Goal: Task Accomplishment & Management: Use online tool/utility

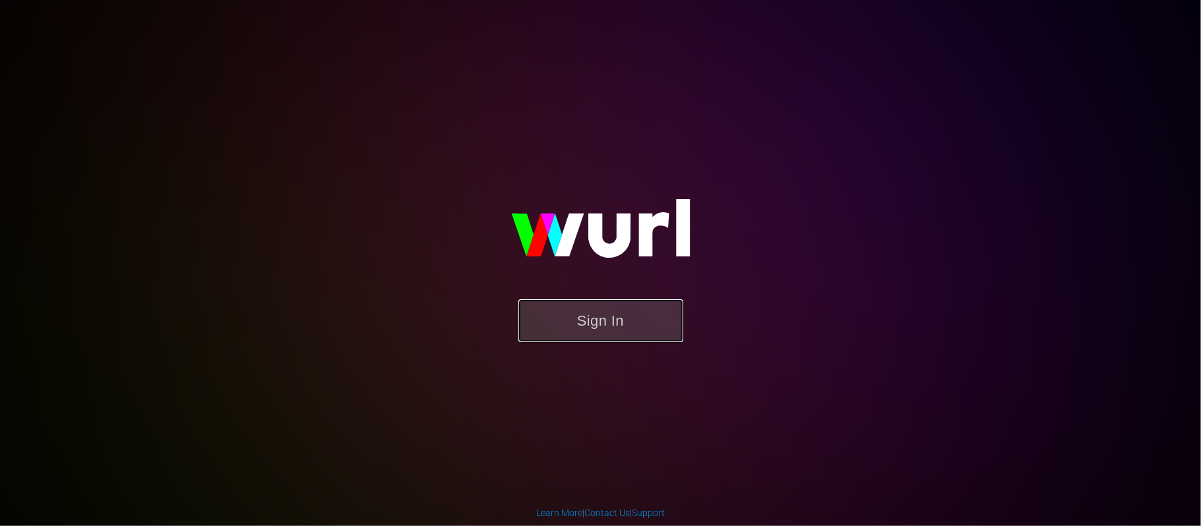
click at [615, 318] on button "Sign In" at bounding box center [600, 320] width 165 height 43
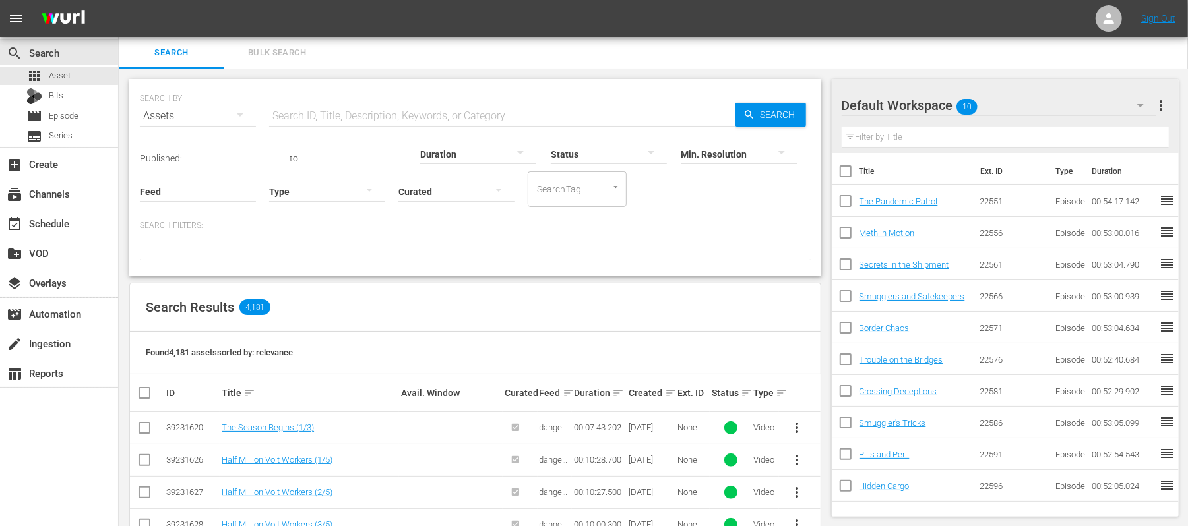
click at [214, 161] on div "Feed Feed Title" at bounding box center [198, 183] width 116 height 47
click at [226, 154] on input "text" at bounding box center [237, 160] width 104 height 20
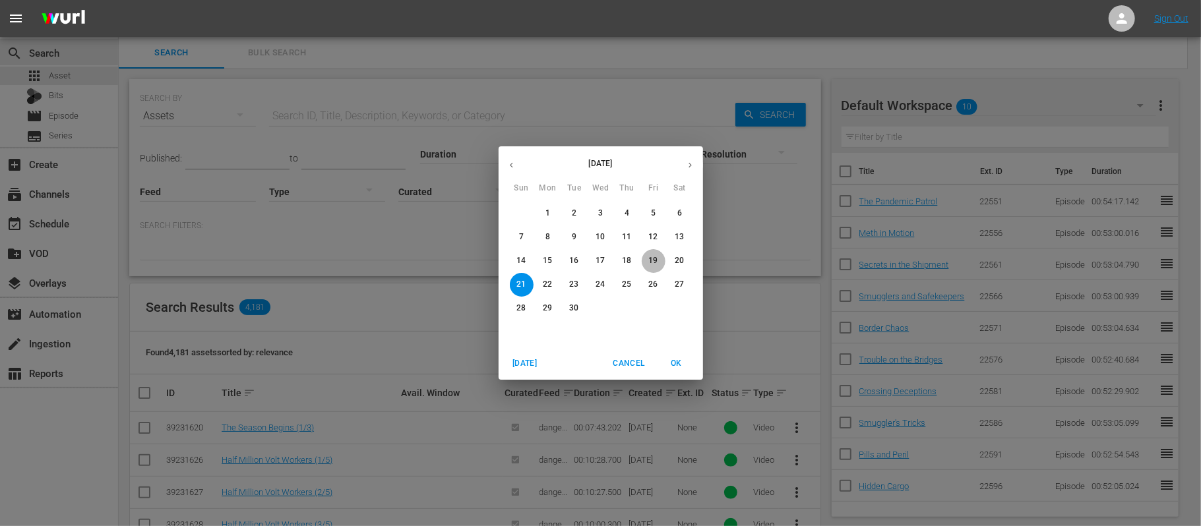
click at [649, 265] on p "19" at bounding box center [652, 260] width 9 height 11
type input "Sep 19, 2025"
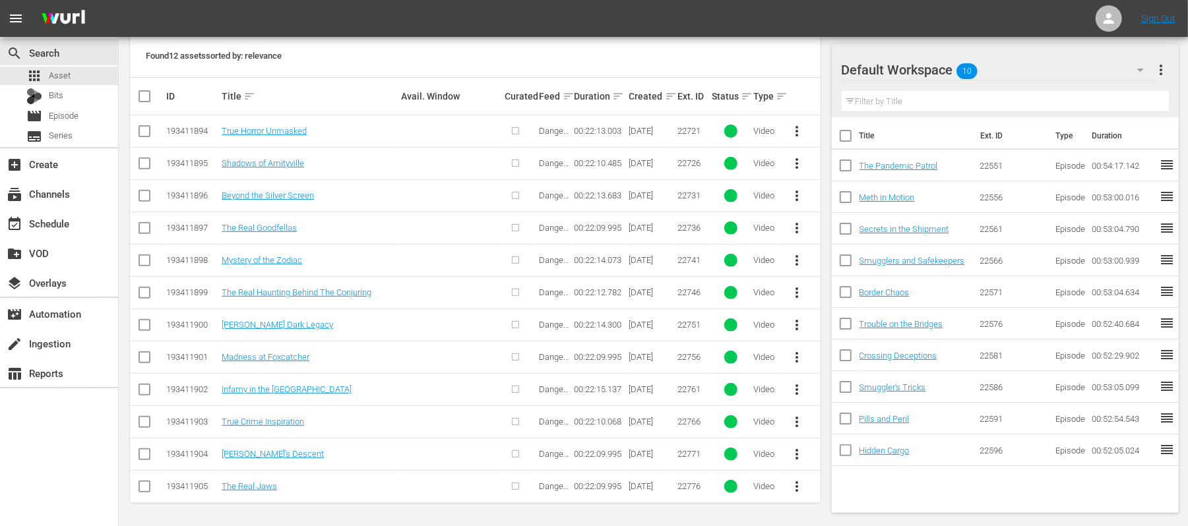
scroll to position [301, 0]
click at [144, 95] on input "checkbox" at bounding box center [150, 95] width 26 height 16
checkbox input "true"
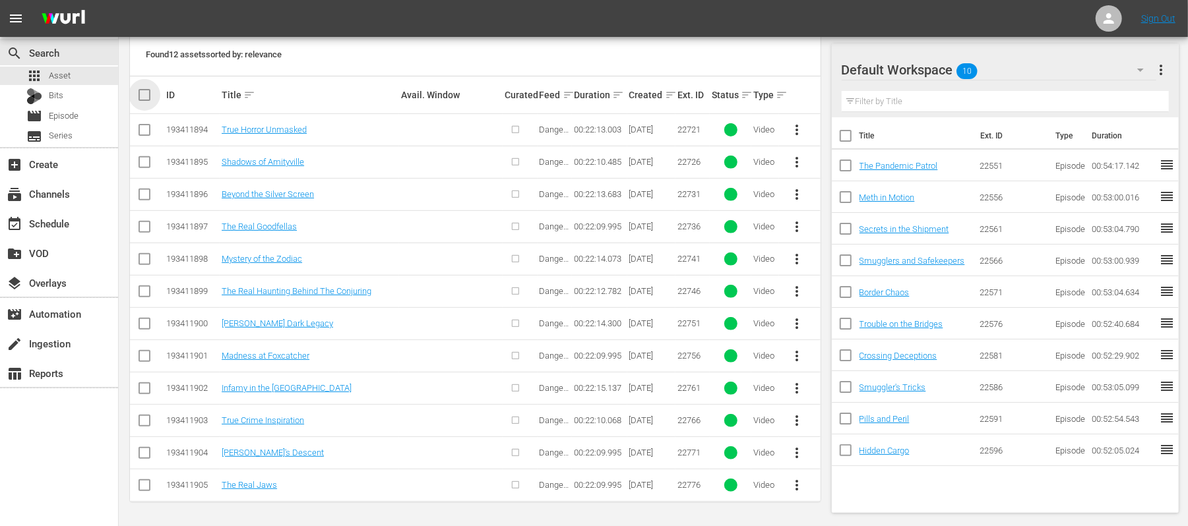
checkbox input "true"
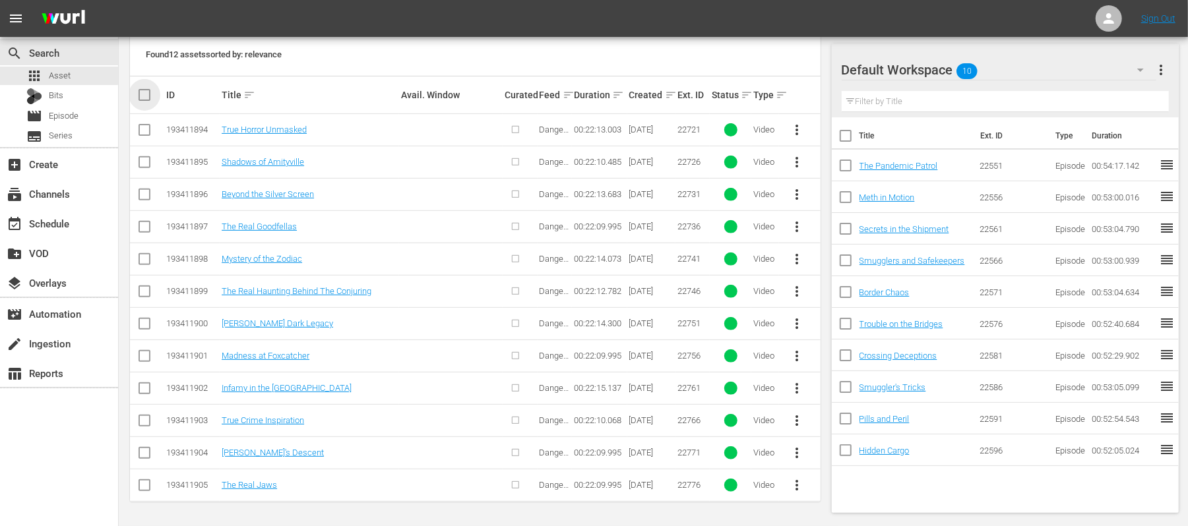
checkbox input "true"
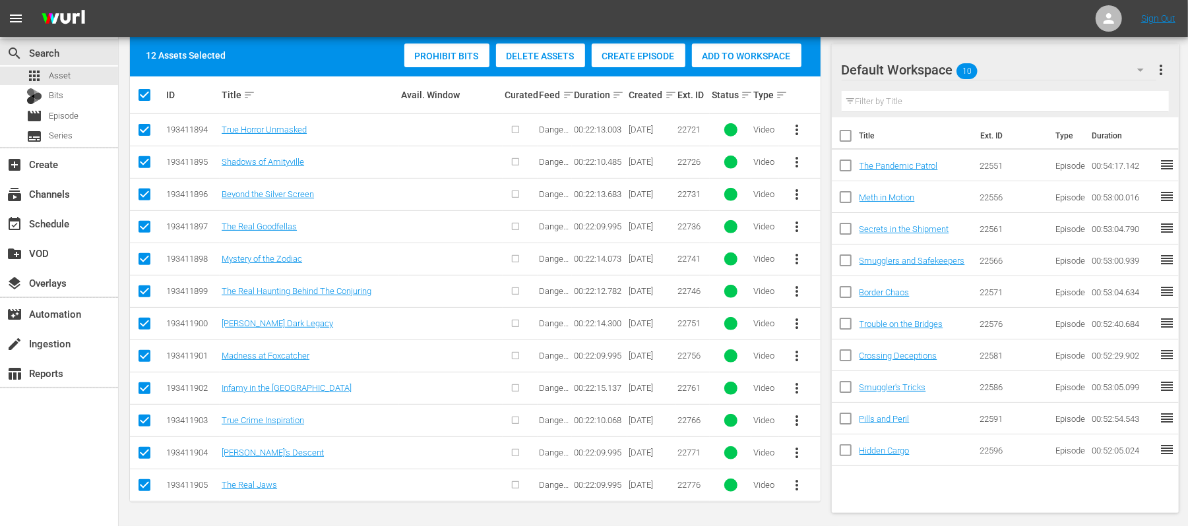
click at [626, 54] on span "Create Episode" at bounding box center [639, 56] width 94 height 11
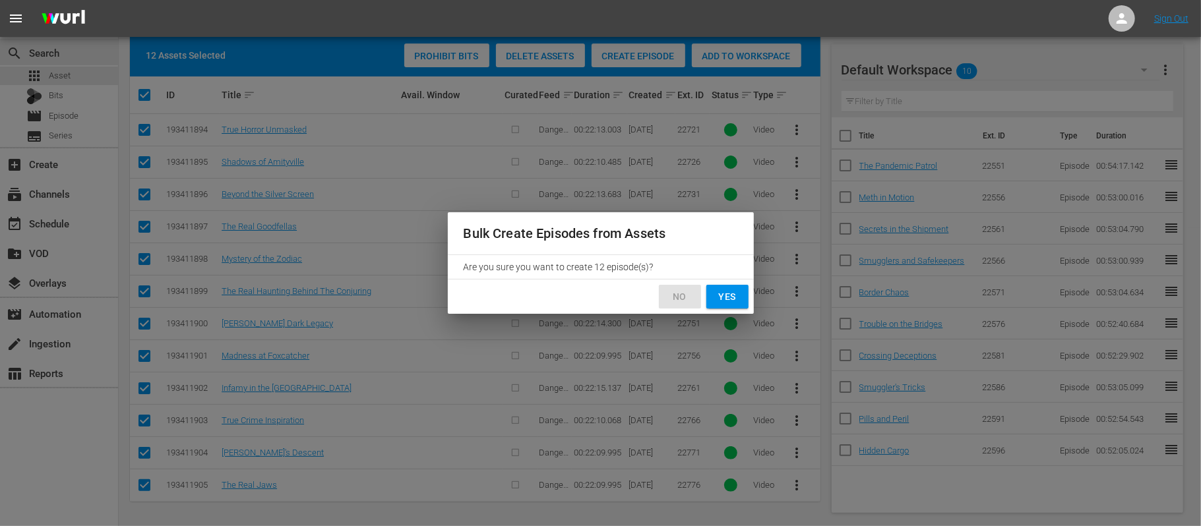
click at [679, 295] on span "No" at bounding box center [679, 297] width 21 height 16
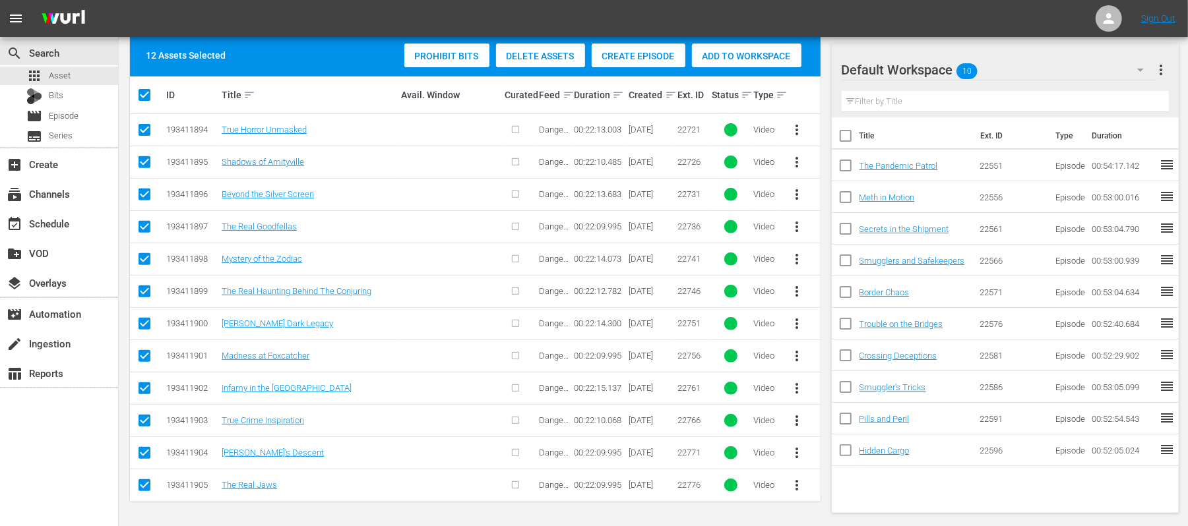
click at [845, 138] on input "checkbox" at bounding box center [846, 139] width 28 height 28
checkbox input "true"
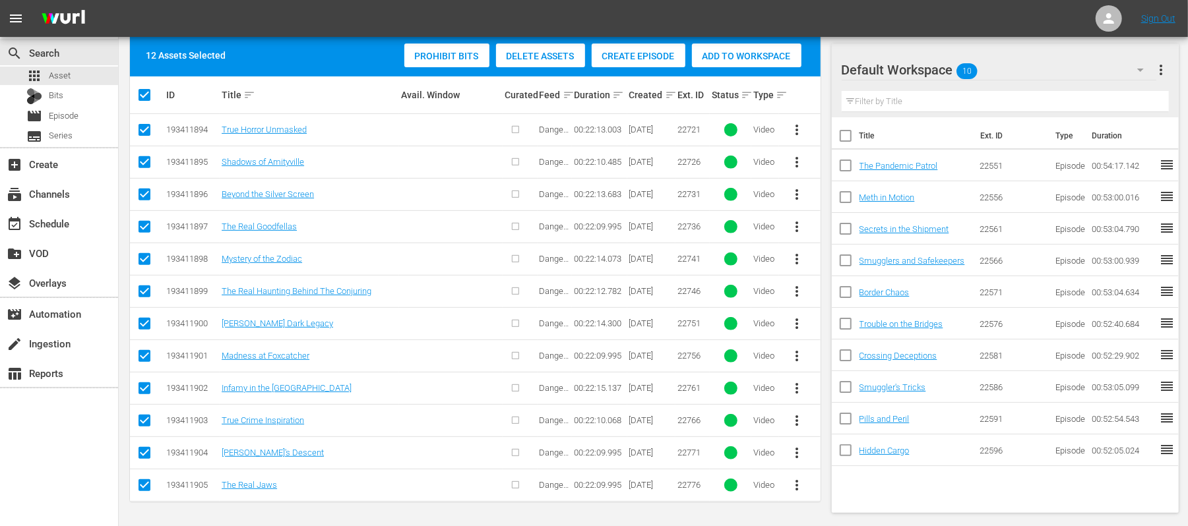
checkbox input "true"
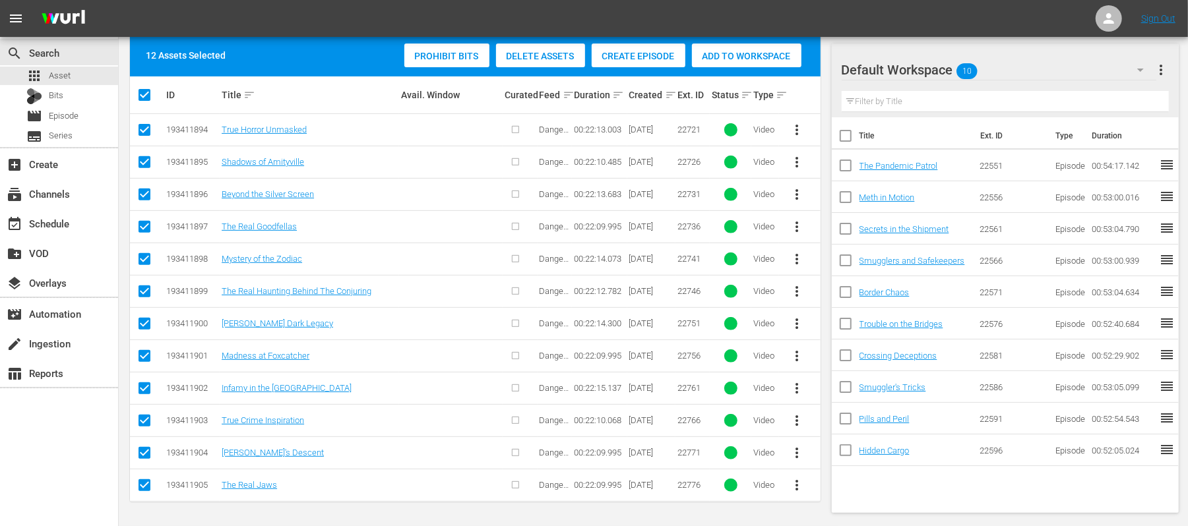
checkbox input "true"
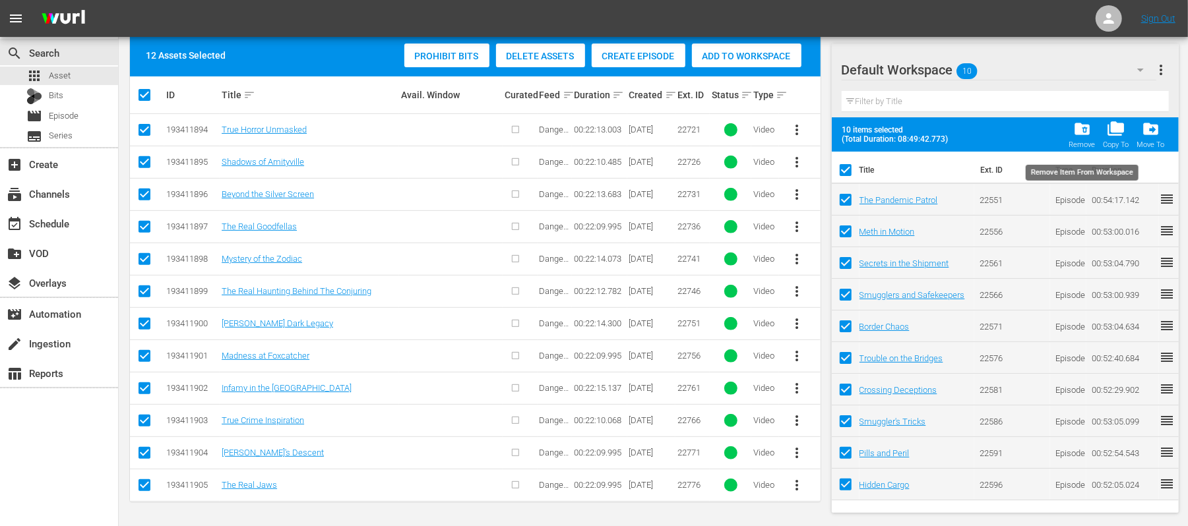
click at [1075, 127] on span "folder_delete" at bounding box center [1082, 129] width 18 height 18
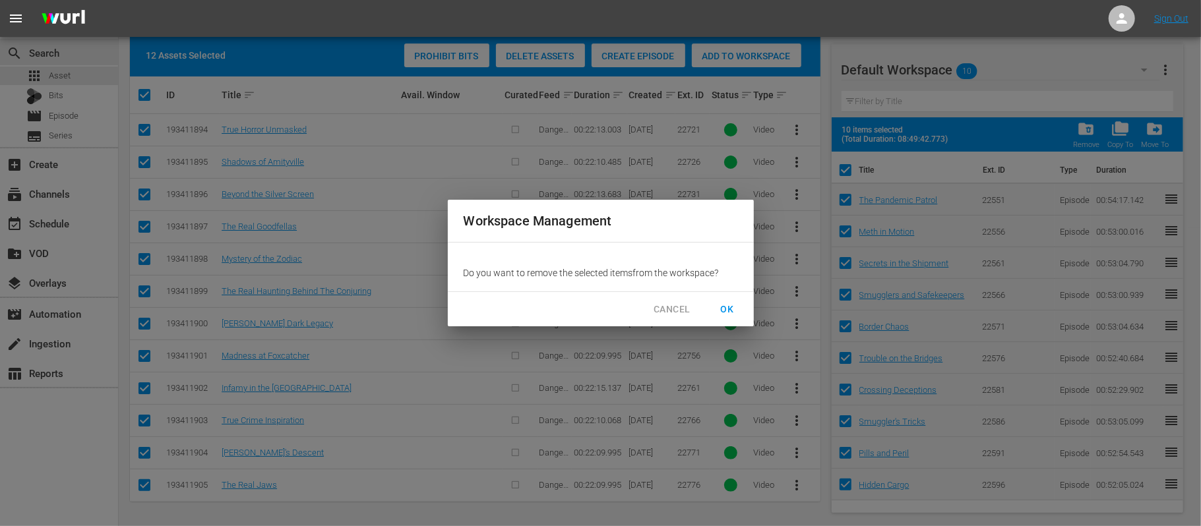
click at [718, 307] on span "OK" at bounding box center [727, 309] width 21 height 16
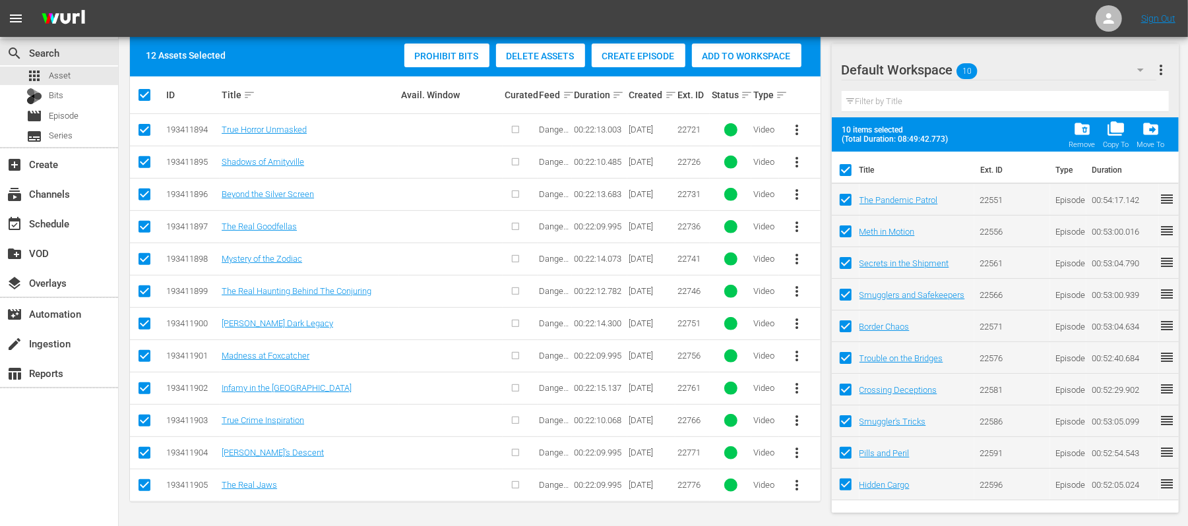
checkbox input "false"
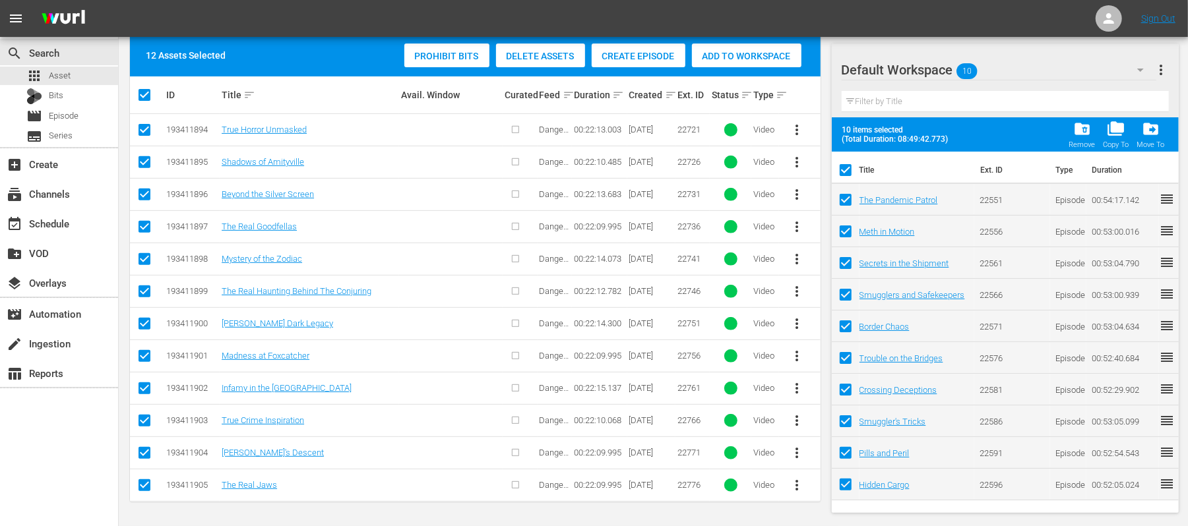
checkbox input "false"
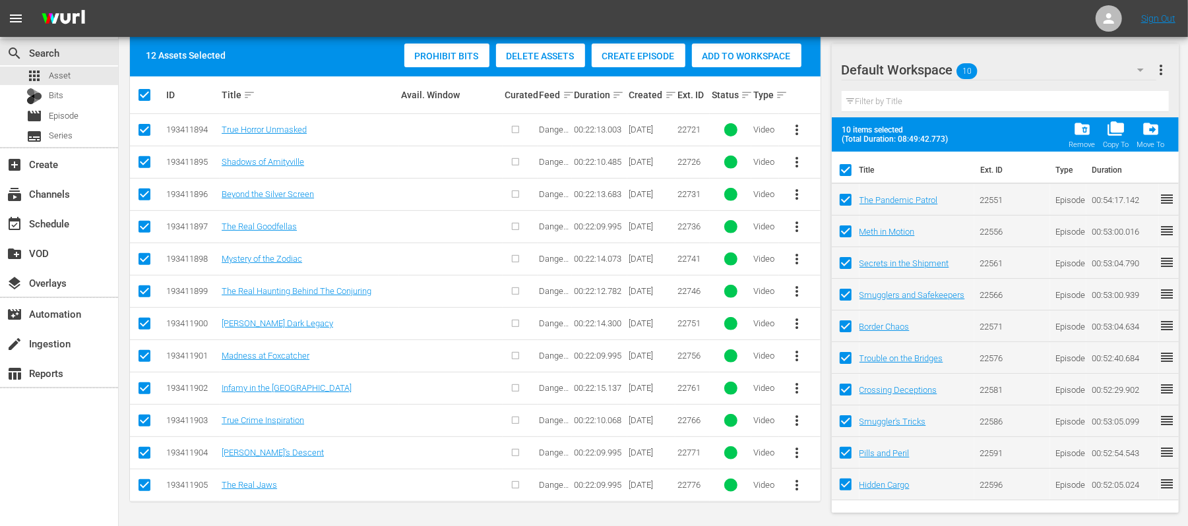
checkbox input "false"
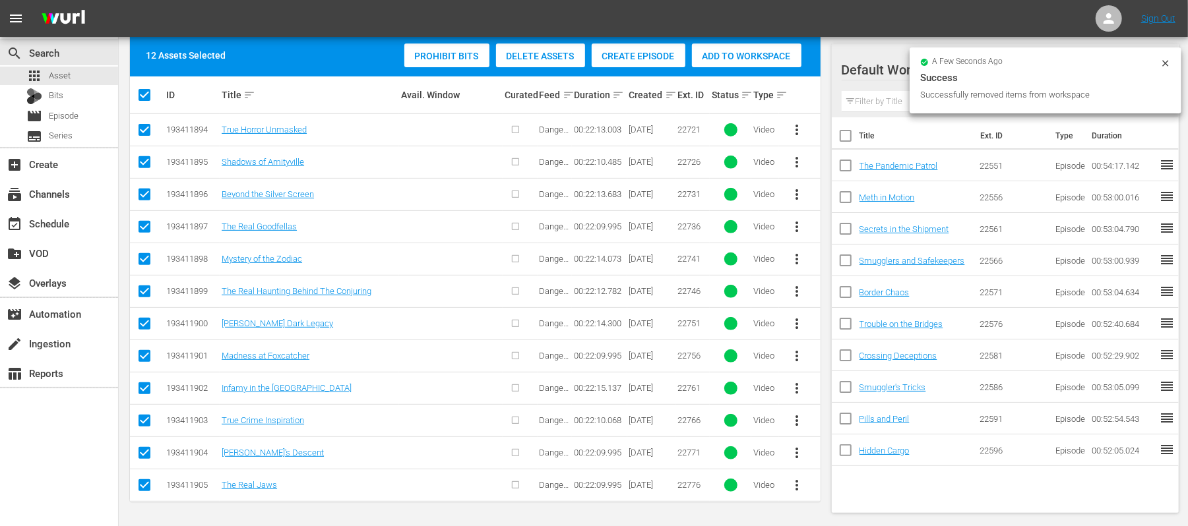
click at [630, 59] on div "Create Episode" at bounding box center [639, 56] width 94 height 25
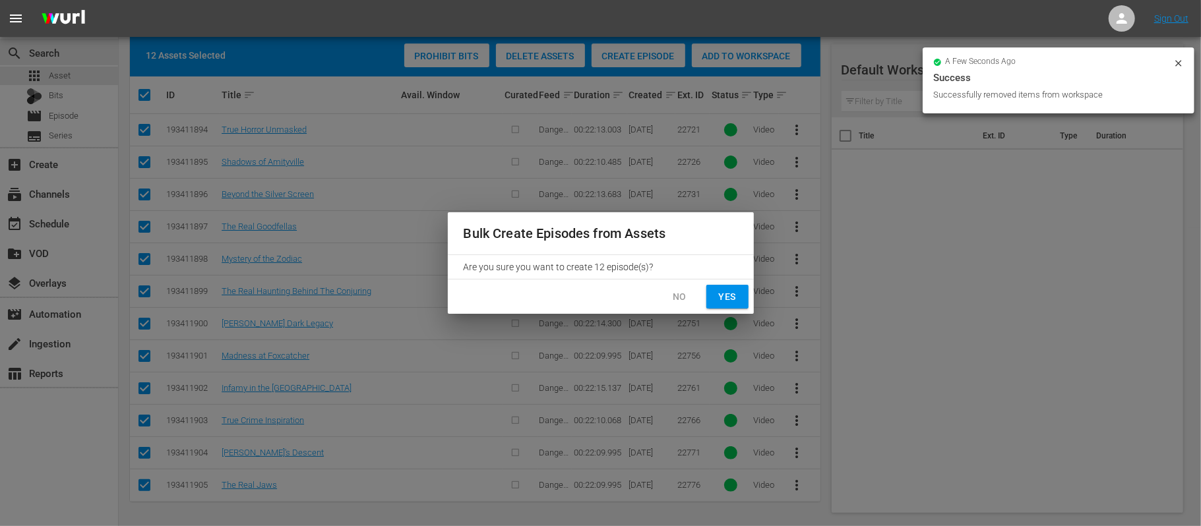
click at [721, 297] on span "Yes" at bounding box center [727, 297] width 21 height 16
checkbox input "false"
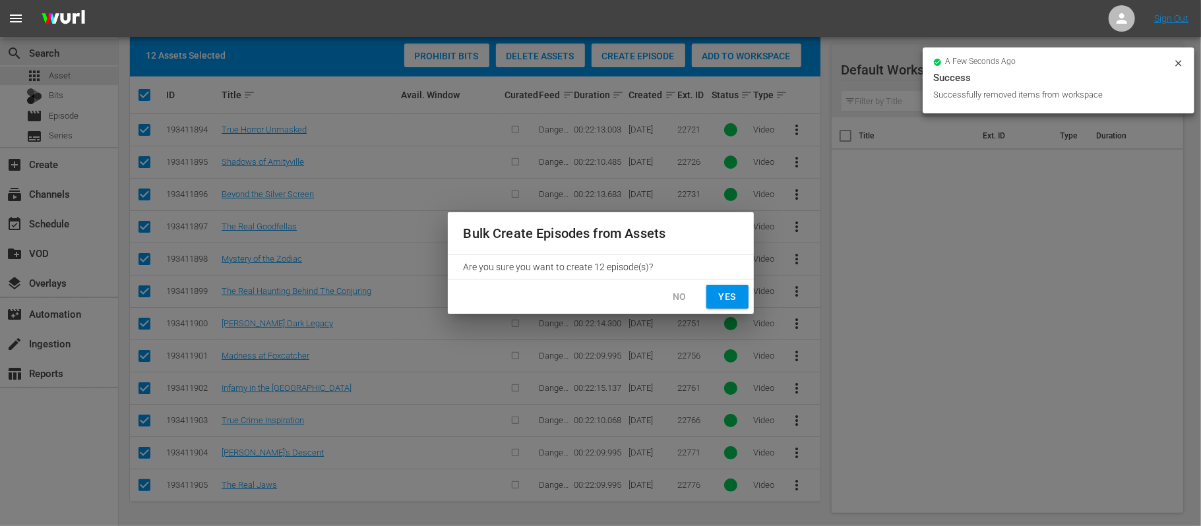
checkbox input "false"
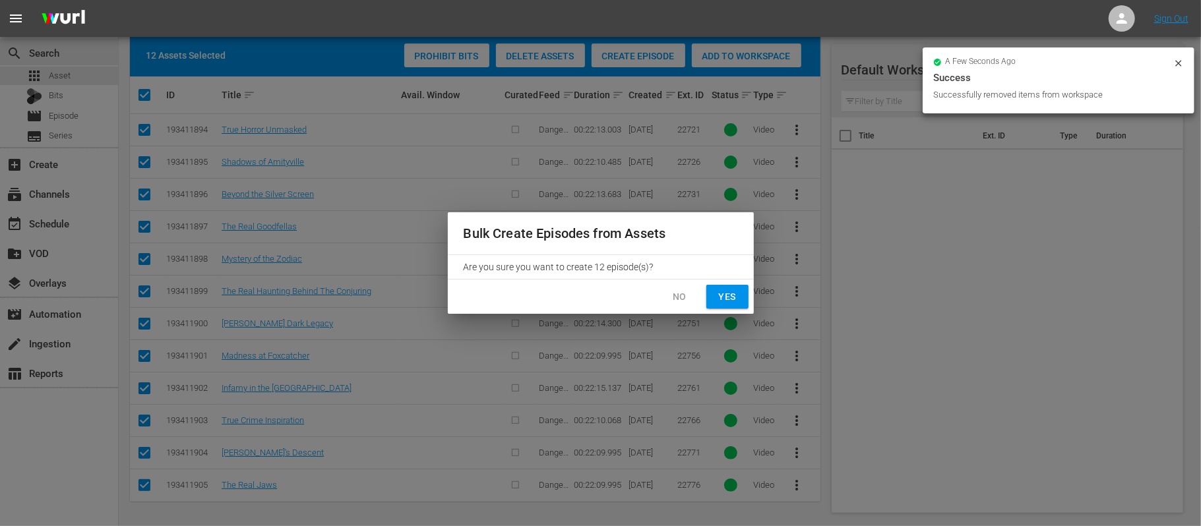
checkbox input "false"
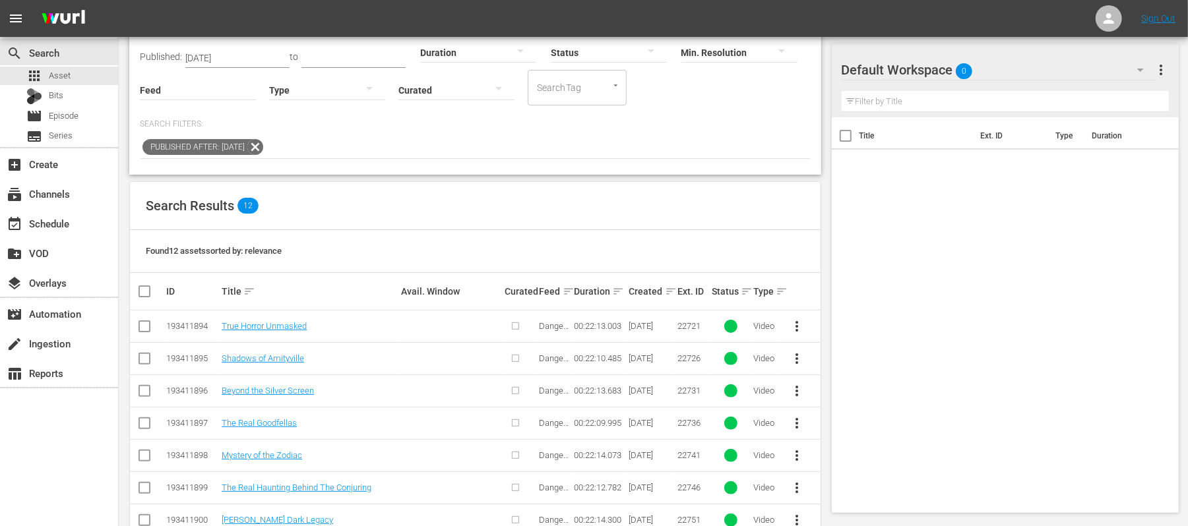
scroll to position [101, 0]
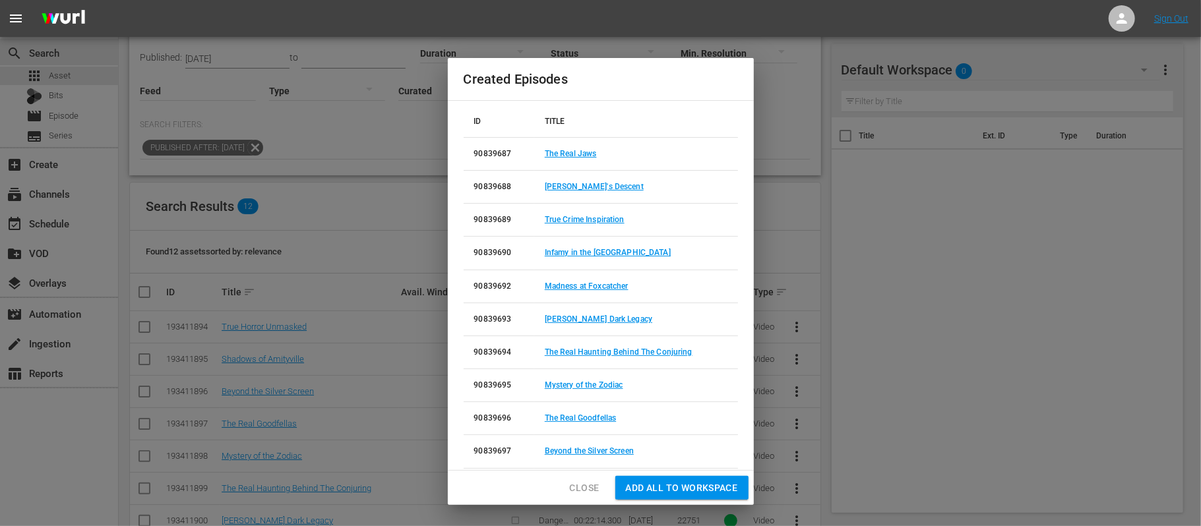
click at [676, 486] on span "Add all to Workspace" at bounding box center [682, 488] width 112 height 16
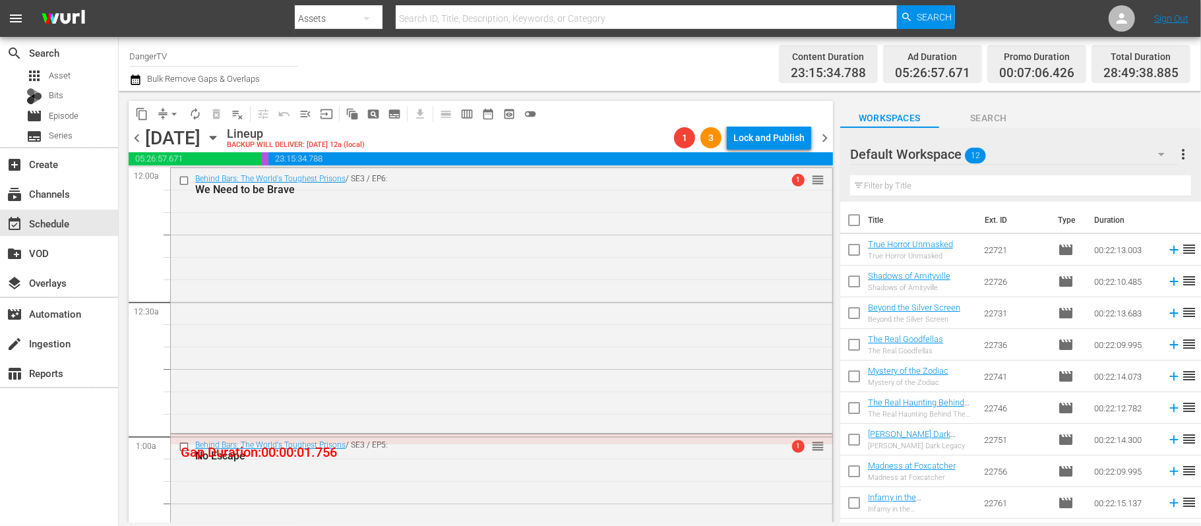
click at [200, 135] on div "Saturday, December 27th" at bounding box center [172, 138] width 55 height 22
click at [220, 137] on icon "button" at bounding box center [213, 138] width 15 height 15
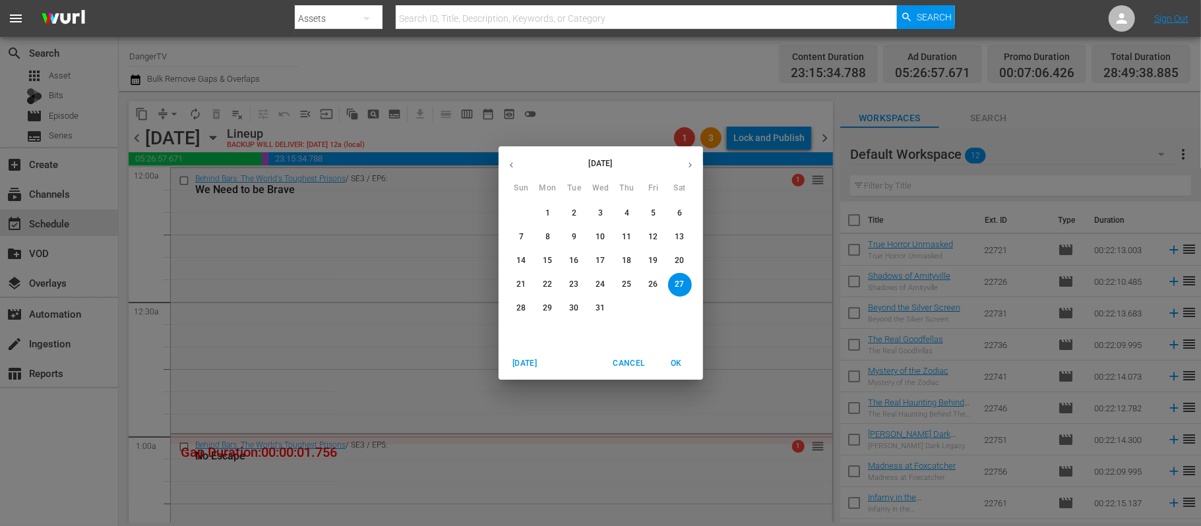
click at [551, 259] on p "15" at bounding box center [547, 260] width 9 height 11
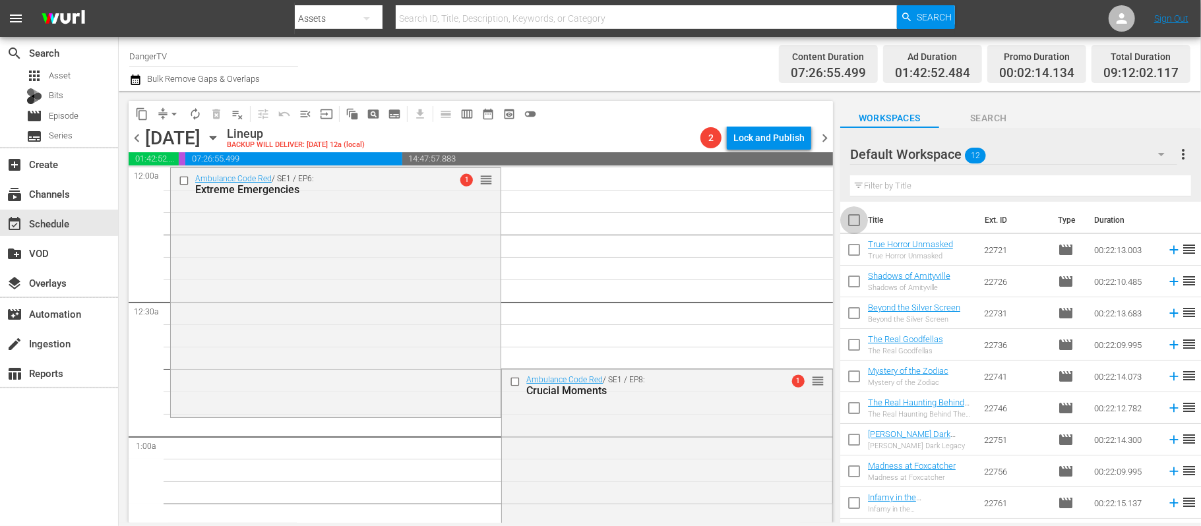
click at [855, 220] on input "checkbox" at bounding box center [854, 223] width 28 height 28
checkbox input "true"
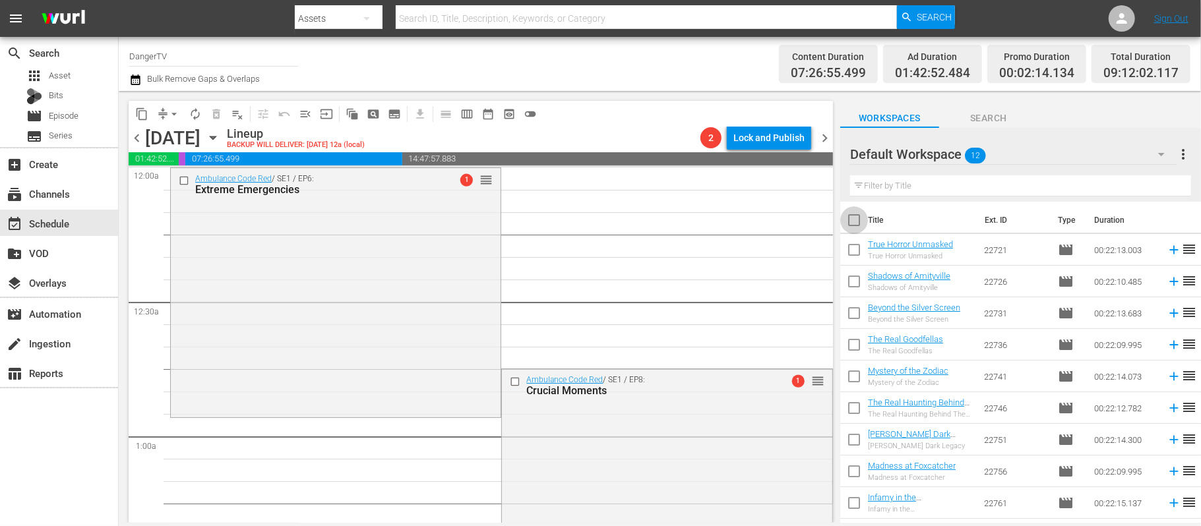
checkbox input "true"
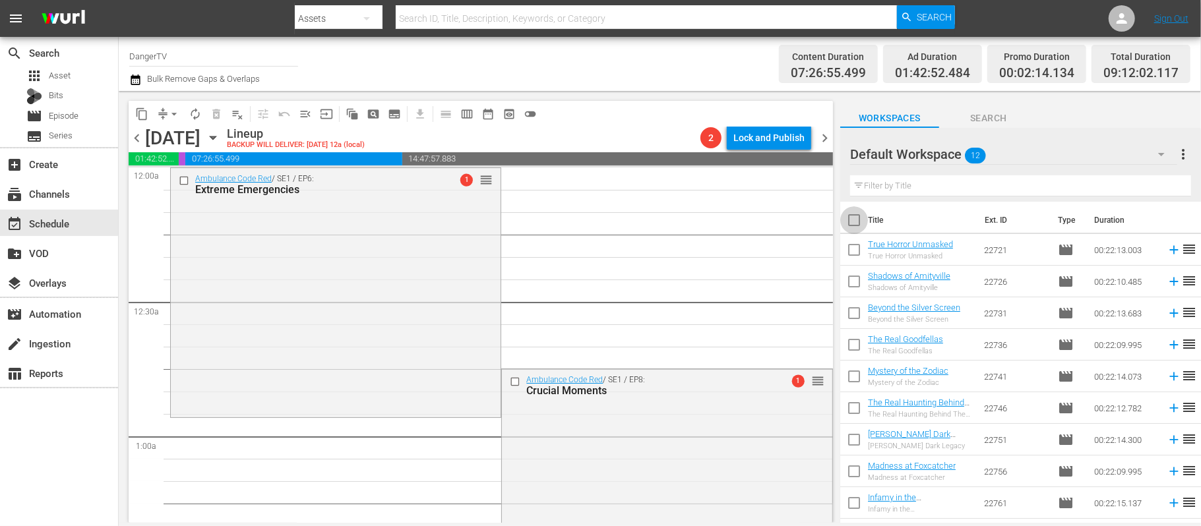
checkbox input "true"
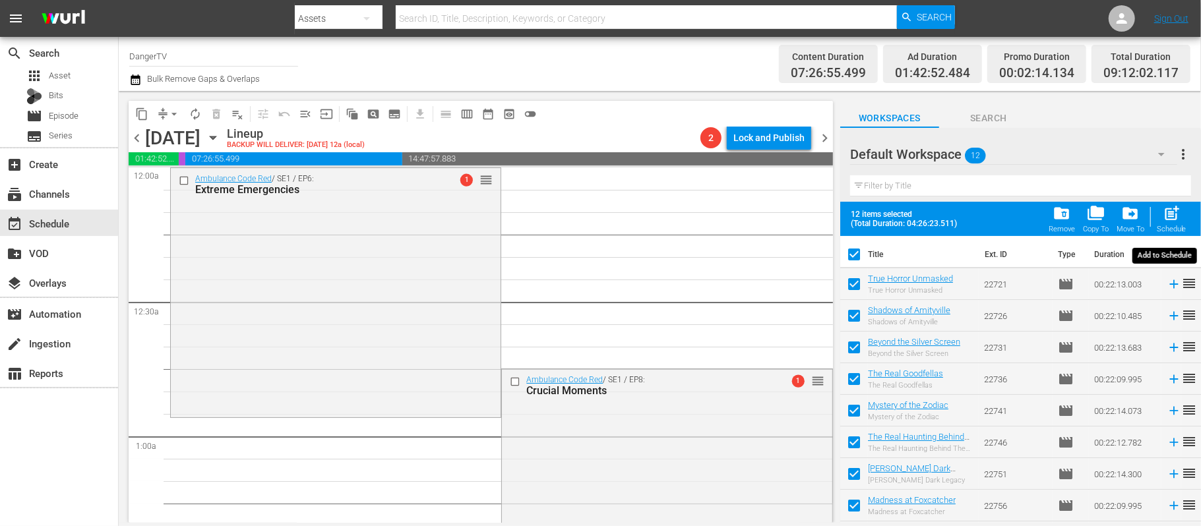
click at [1174, 220] on span "post_add" at bounding box center [1172, 213] width 18 height 18
checkbox input "false"
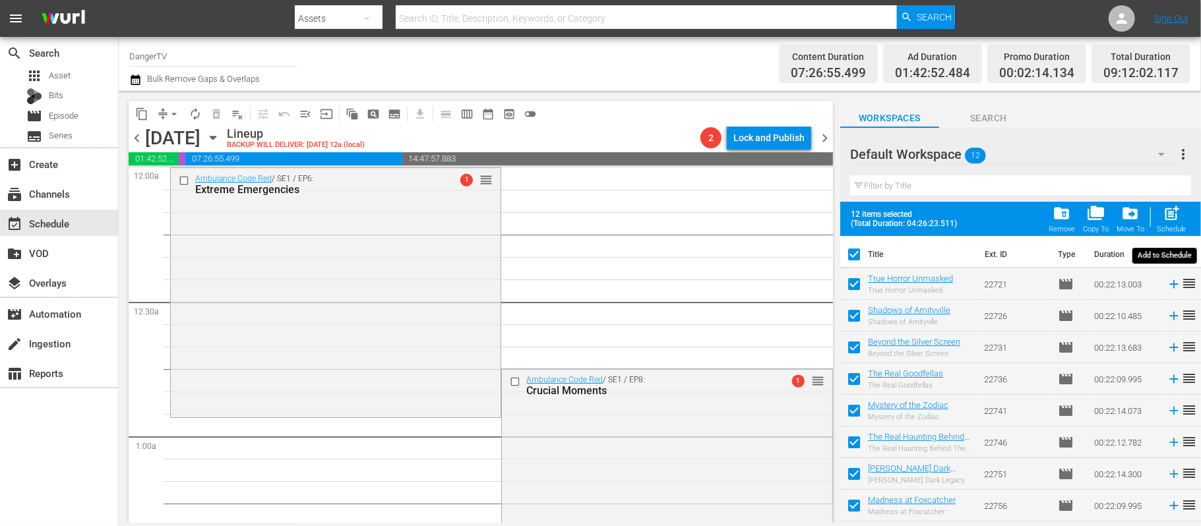
checkbox input "false"
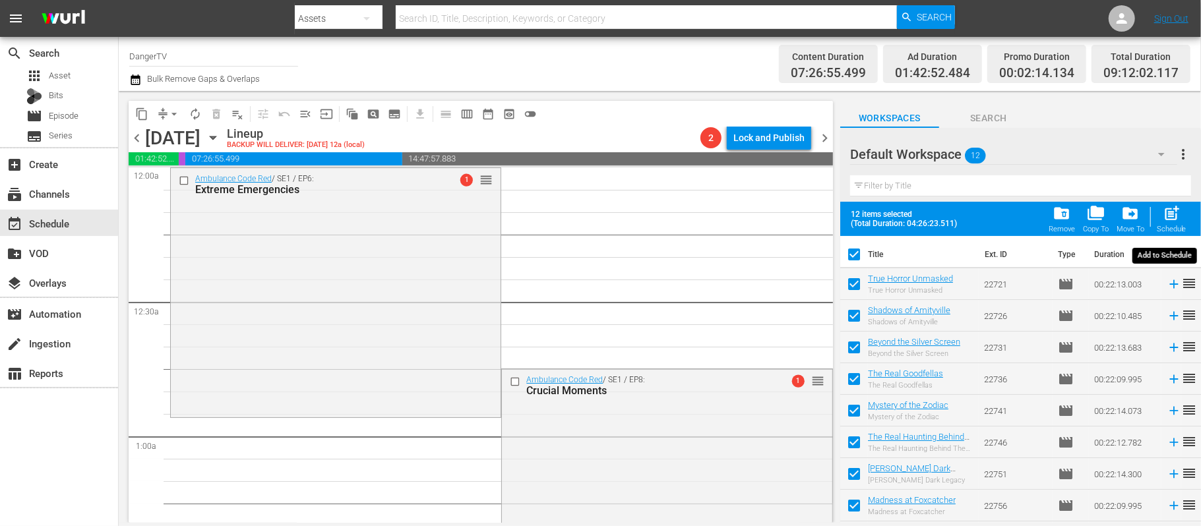
checkbox input "false"
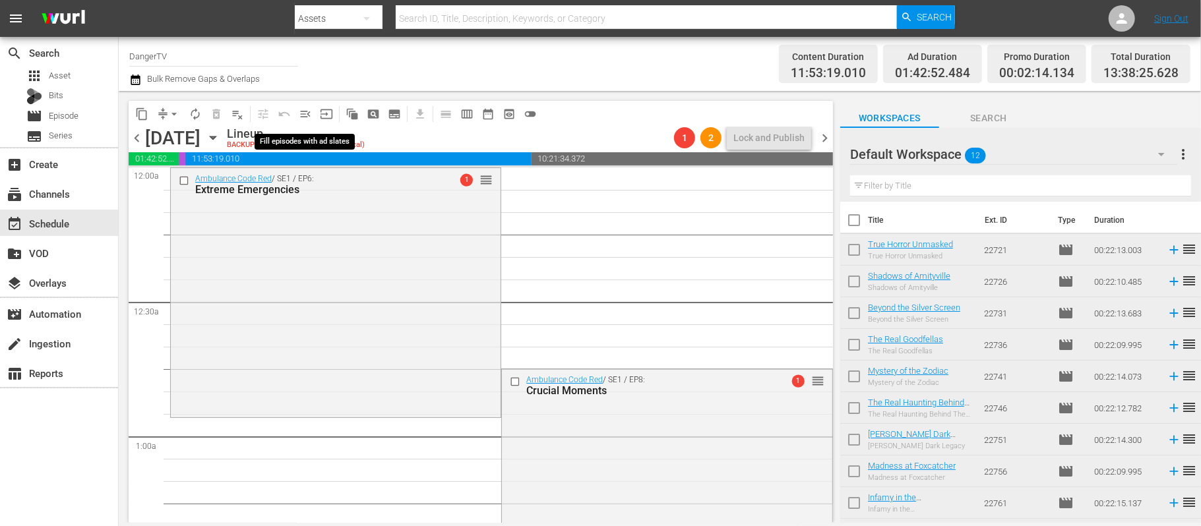
click at [307, 115] on span "menu_open" at bounding box center [305, 113] width 13 height 13
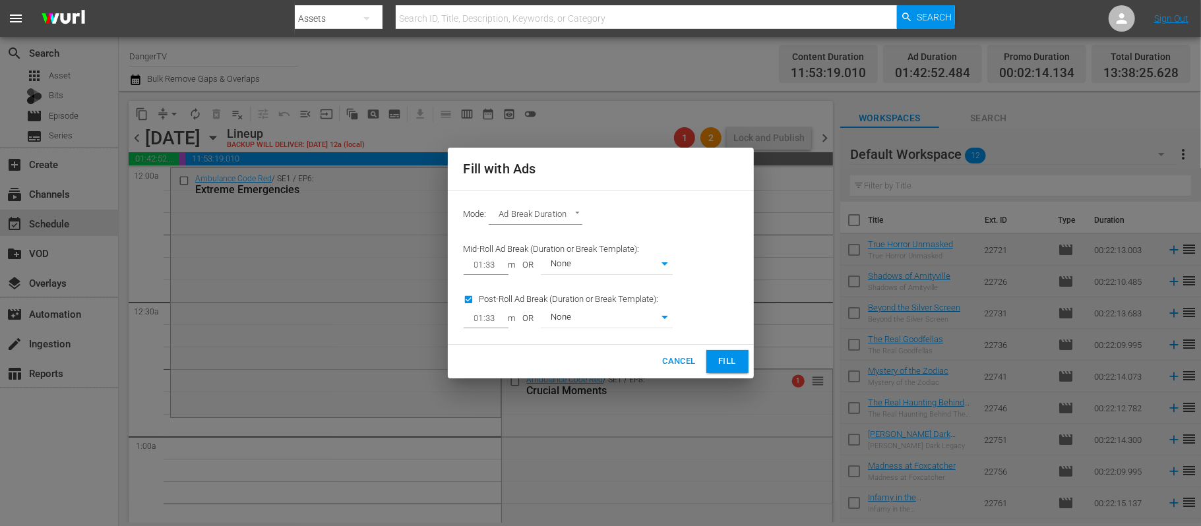
click at [734, 363] on span "Fill" at bounding box center [727, 361] width 21 height 15
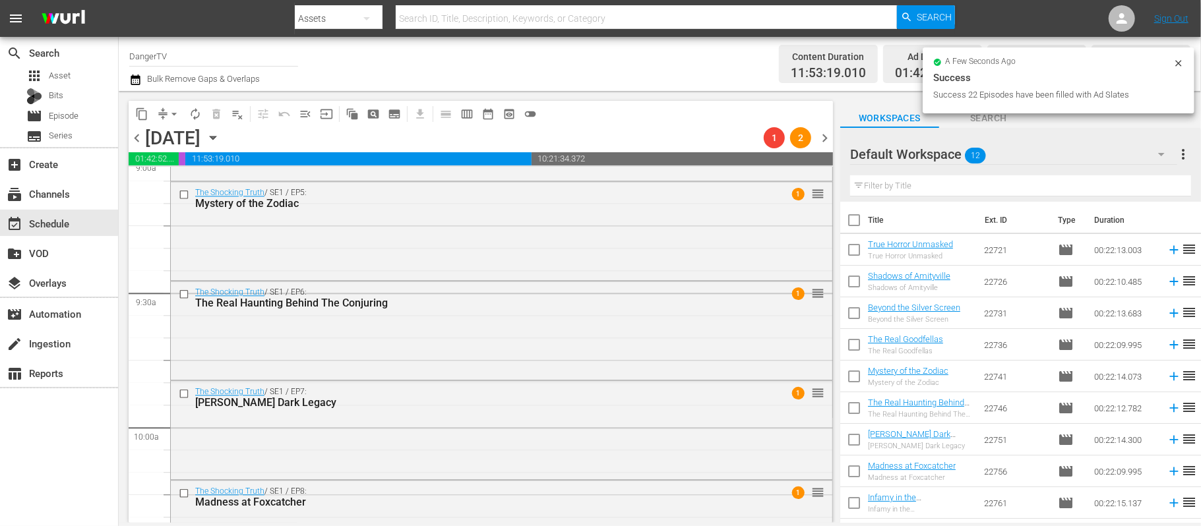
scroll to position [2319, 0]
